Goal: Task Accomplishment & Management: Manage account settings

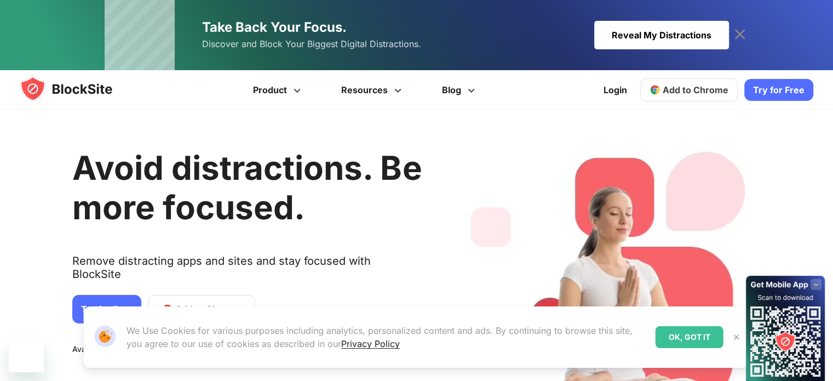
click at [71, 96] on img at bounding box center [77, 89] width 114 height 26
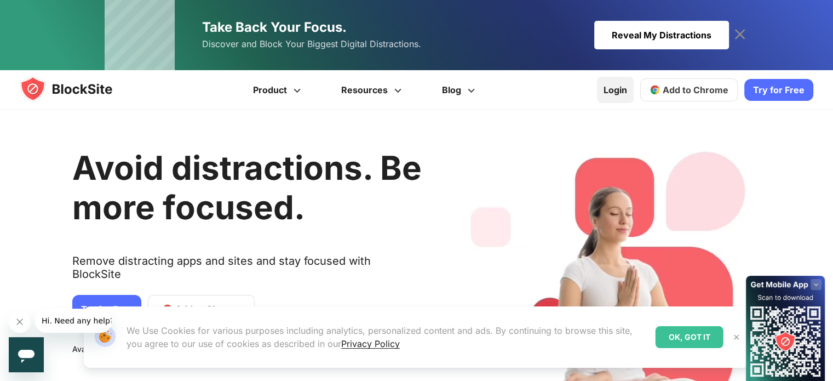
click at [628, 93] on link "Login" at bounding box center [615, 90] width 37 height 26
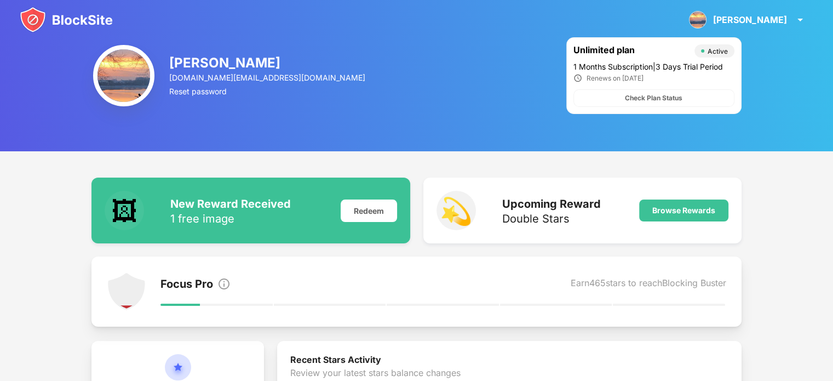
click at [80, 16] on img at bounding box center [66, 20] width 93 height 26
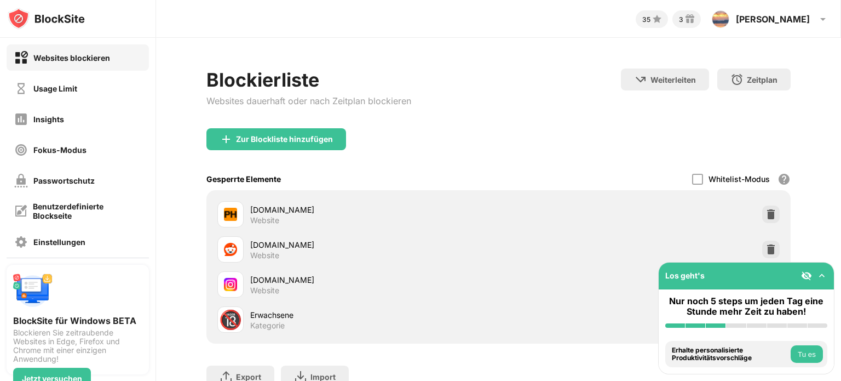
scroll to position [55, 0]
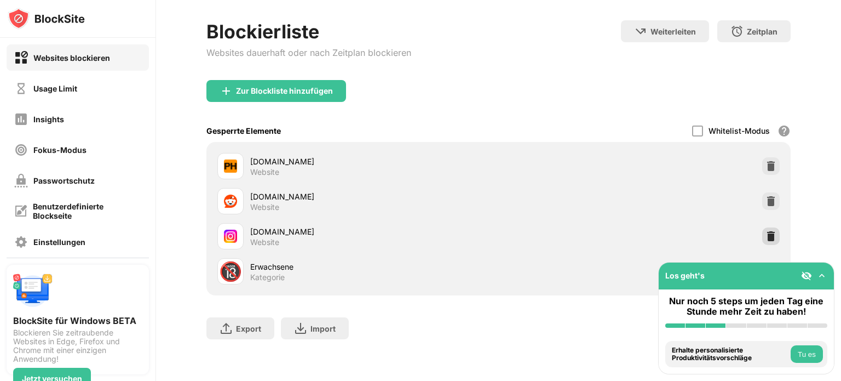
click at [766, 233] on img at bounding box center [771, 236] width 11 height 11
